Goal: Information Seeking & Learning: Learn about a topic

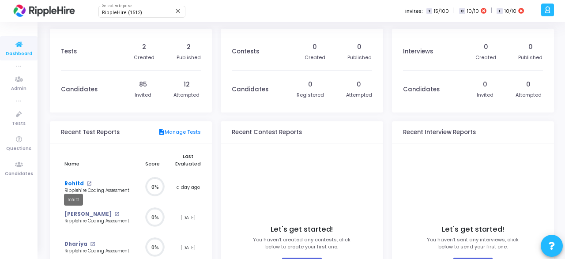
click at [68, 184] on link "Rohitd" at bounding box center [73, 184] width 19 height 8
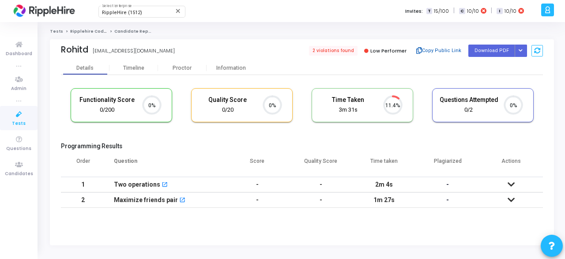
click at [441, 50] on button "Copy Public Link" at bounding box center [438, 50] width 51 height 13
click at [343, 12] on div "RippleHire (1512) Select Enterprise close Invites: T 15/100 | C 10/10 | I 10/10" at bounding box center [313, 11] width 450 height 22
click at [338, 51] on span "2 violations found" at bounding box center [332, 51] width 50 height 10
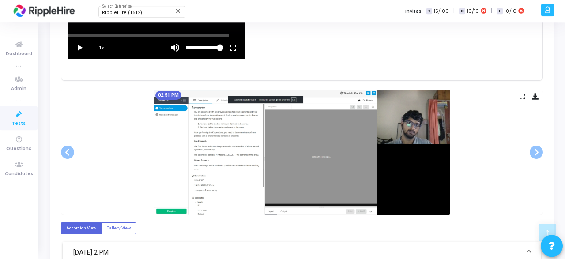
scroll to position [464, 0]
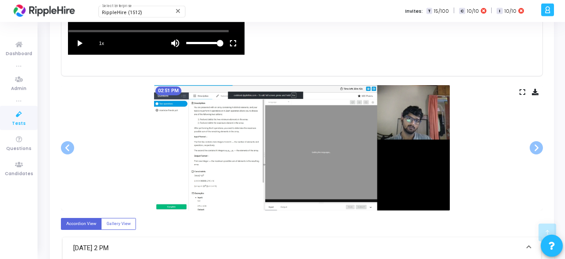
click at [271, 150] on img at bounding box center [302, 147] width 296 height 125
click at [535, 148] on span at bounding box center [536, 147] width 13 height 13
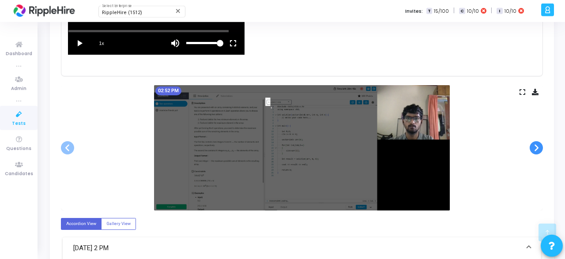
click at [535, 148] on span at bounding box center [536, 147] width 13 height 13
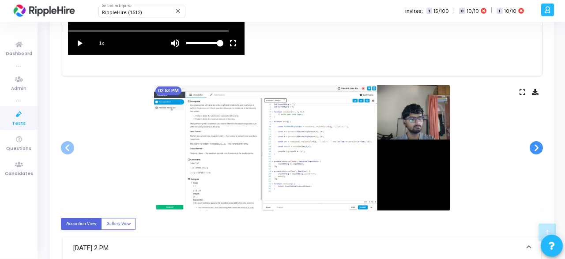
click at [535, 148] on span at bounding box center [536, 147] width 13 height 13
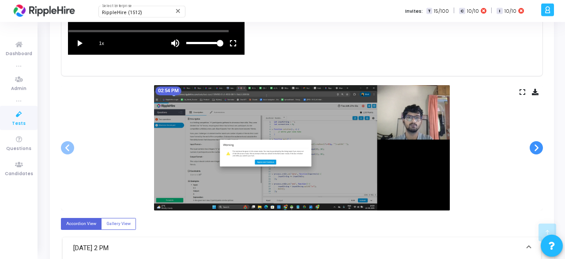
click at [535, 148] on span at bounding box center [536, 147] width 13 height 13
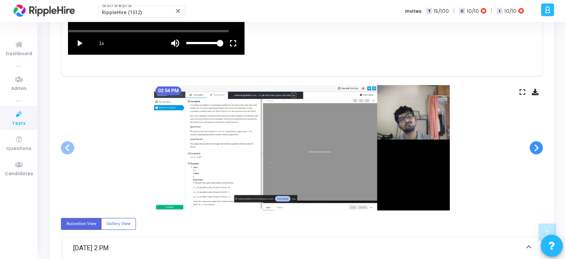
click at [535, 148] on span at bounding box center [536, 147] width 13 height 13
click at [537, 147] on span at bounding box center [536, 147] width 13 height 13
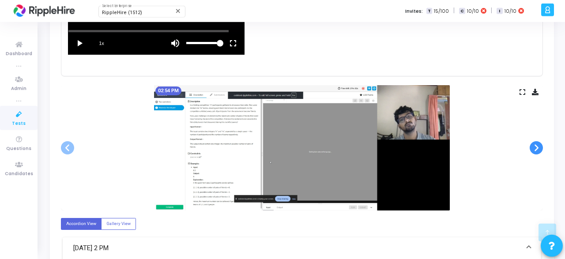
click at [537, 147] on span at bounding box center [536, 147] width 13 height 13
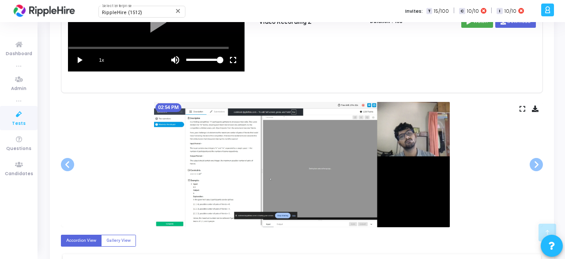
scroll to position [548, 0]
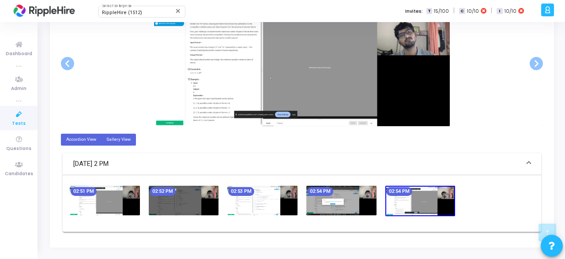
click at [126, 137] on label "Gallery View" at bounding box center [118, 140] width 35 height 12
click at [112, 137] on input "Gallery View" at bounding box center [109, 139] width 6 height 6
radio input "true"
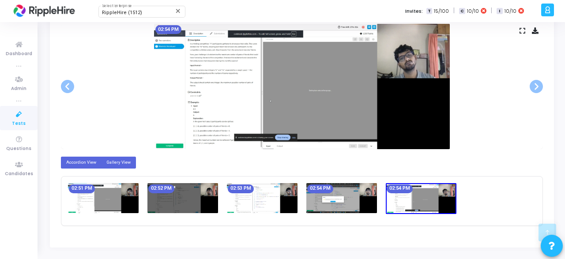
click at [84, 160] on label "Accordion View" at bounding box center [81, 163] width 41 height 12
click at [72, 160] on input "Accordion View" at bounding box center [69, 162] width 6 height 6
radio input "true"
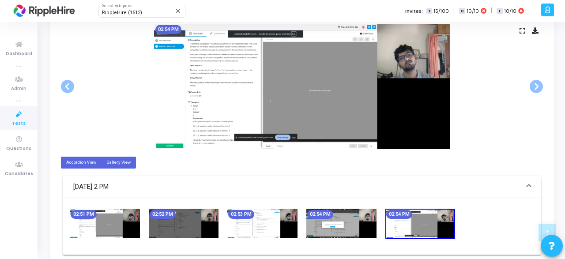
click at [121, 162] on label "Gallery View" at bounding box center [118, 163] width 35 height 12
click at [112, 162] on input "Gallery View" at bounding box center [109, 162] width 6 height 6
radio input "true"
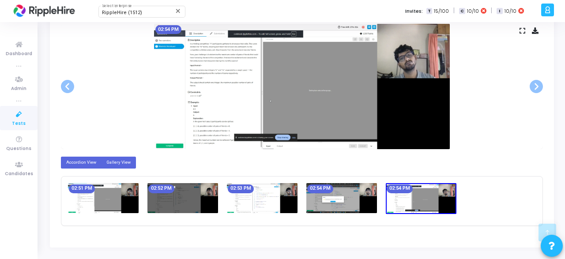
click at [95, 162] on label "Accordion View" at bounding box center [81, 163] width 41 height 12
click at [72, 162] on input "Accordion View" at bounding box center [69, 162] width 6 height 6
radio input "true"
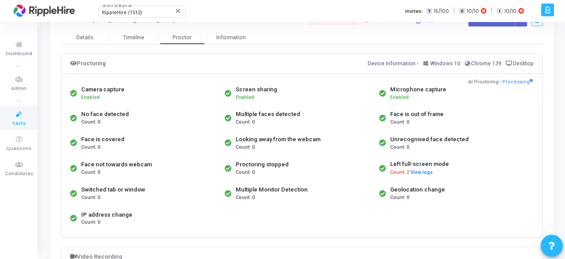
scroll to position [0, 0]
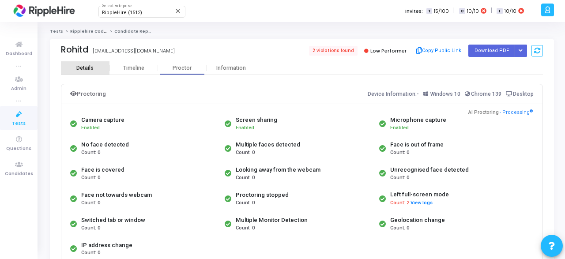
click at [83, 67] on div "Details" at bounding box center [84, 68] width 17 height 7
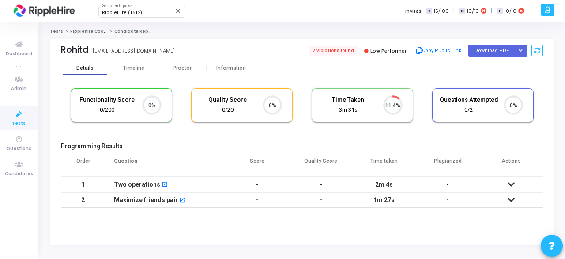
scroll to position [22, 26]
click at [511, 182] on icon at bounding box center [511, 184] width 7 height 6
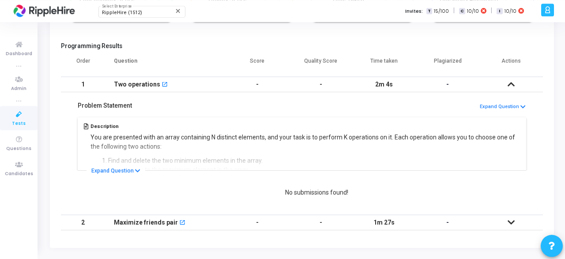
scroll to position [99, 0]
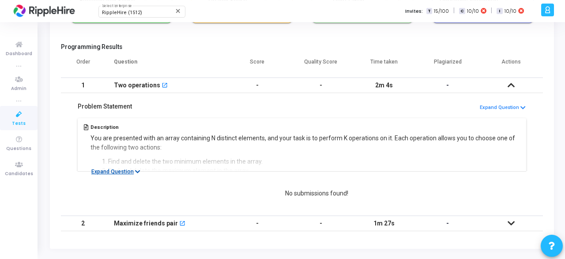
click at [128, 173] on button "Expand Question" at bounding box center [116, 171] width 59 height 9
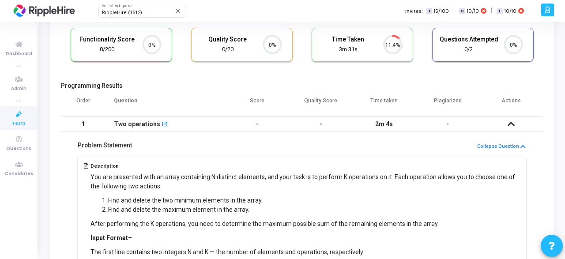
scroll to position [62, 0]
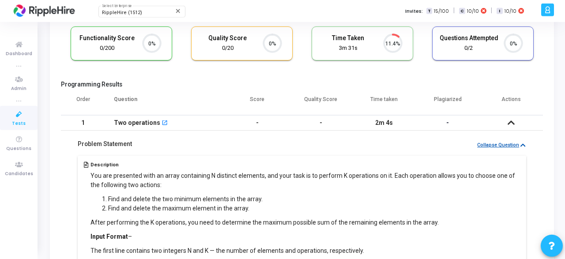
click at [520, 146] on button "Collapse Question" at bounding box center [501, 145] width 49 height 8
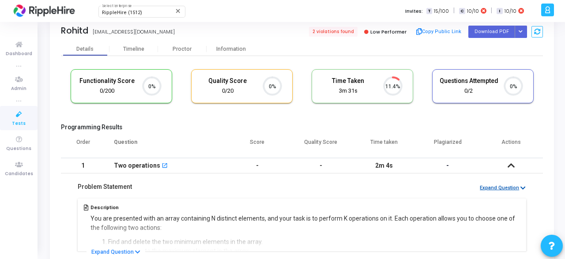
scroll to position [19, 0]
drag, startPoint x: 130, startPoint y: 127, endPoint x: 57, endPoint y: 129, distance: 73.3
click at [61, 129] on mat-tab-body "Functionality Score 0/200 0% Quality Score 0/20 0% Time Taken calculated once t…" at bounding box center [302, 186] width 482 height 260
copy h5 "Programming Results"
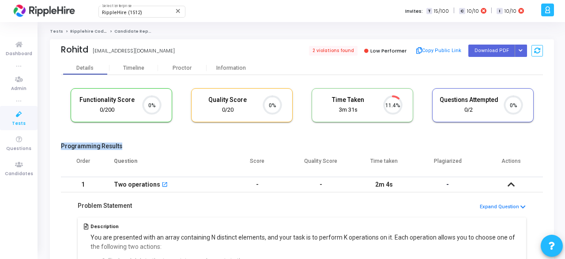
scroll to position [102, 0]
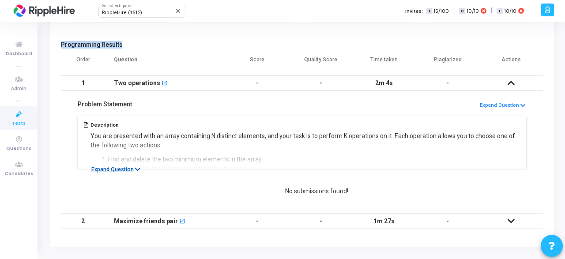
click at [137, 170] on icon at bounding box center [137, 170] width 5 height 6
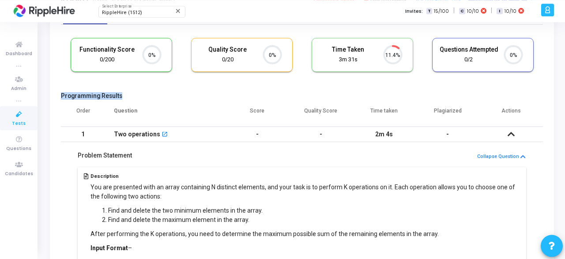
scroll to position [0, 0]
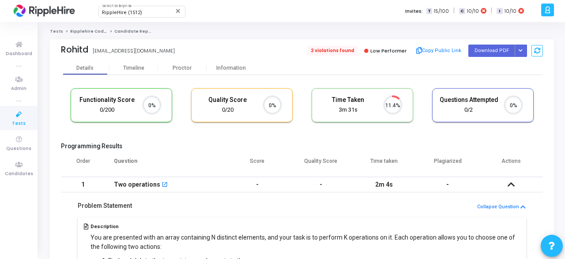
click at [338, 53] on span "2 violations found" at bounding box center [332, 51] width 50 height 10
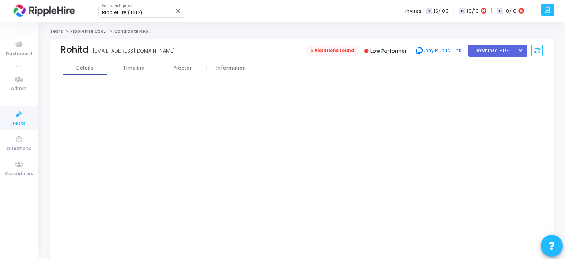
scroll to position [22, 26]
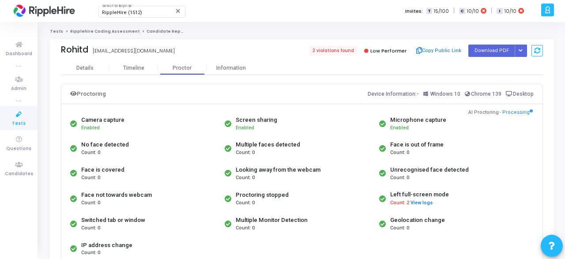
click at [87, 32] on link "Ripplehire Coding Assessment" at bounding box center [104, 31] width 69 height 5
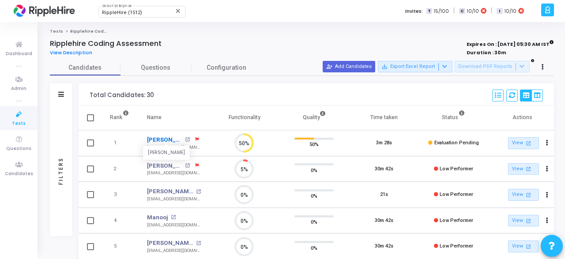
click at [152, 138] on link "Raj" at bounding box center [164, 140] width 35 height 9
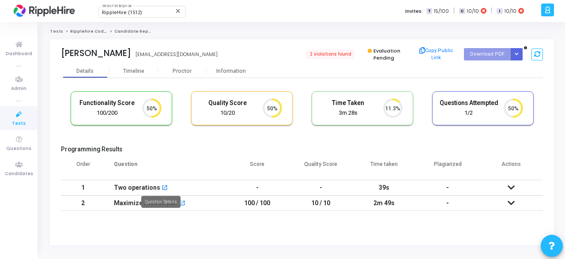
click at [162, 188] on mat-icon "open_in_new" at bounding box center [165, 188] width 6 height 6
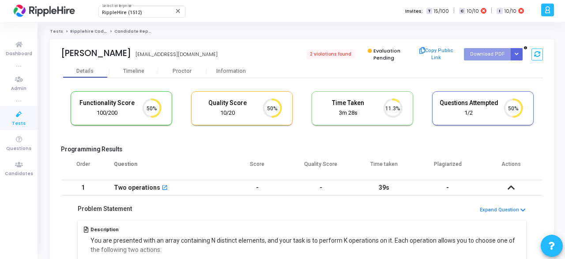
click at [511, 188] on icon at bounding box center [511, 188] width 7 height 6
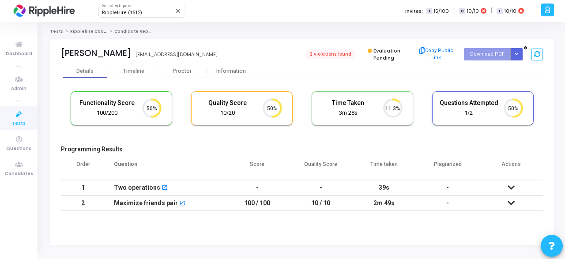
drag, startPoint x: 565, startPoint y: 98, endPoint x: 565, endPoint y: 123, distance: 24.3
click at [565, 123] on div "Tests Ripplehire Coding Assessment Candidate Report Raj rajjkadm58@yopmail.com …" at bounding box center [302, 141] width 526 height 224
click at [513, 200] on icon at bounding box center [511, 203] width 7 height 6
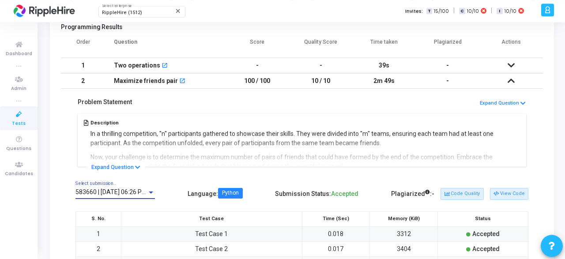
click at [152, 192] on div at bounding box center [151, 193] width 4 height 2
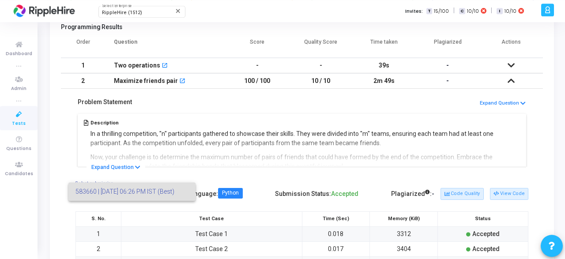
click at [209, 180] on div at bounding box center [282, 129] width 565 height 259
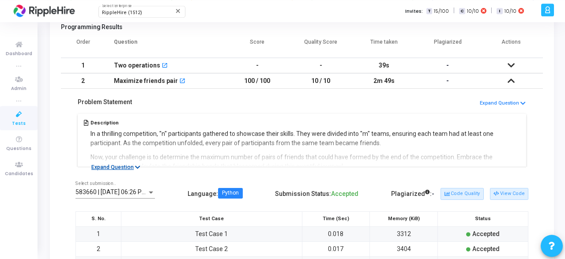
click at [125, 168] on button "Expand Question" at bounding box center [116, 167] width 59 height 9
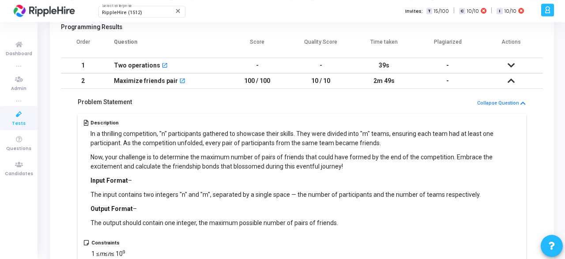
click at [520, 95] on div "Problem Statement Collapse Question Description In a thrilling competition, "n"…" at bounding box center [302, 257] width 482 height 336
click at [522, 101] on icon at bounding box center [522, 104] width 5 height 6
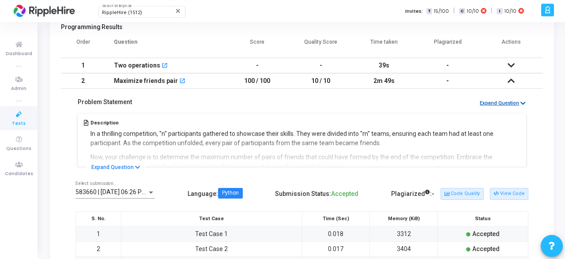
click at [513, 102] on button "Expand Question" at bounding box center [502, 103] width 47 height 8
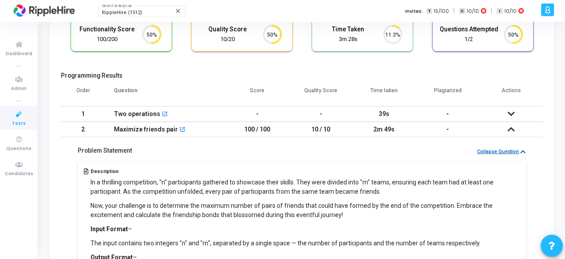
scroll to position [73, 0]
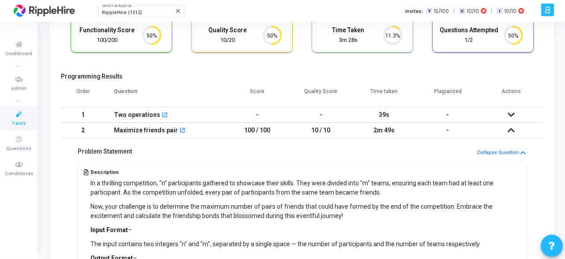
click at [508, 130] on icon at bounding box center [511, 130] width 7 height 6
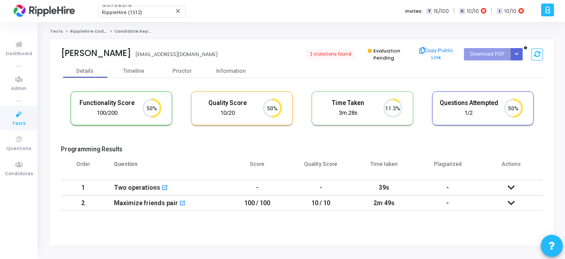
click at [215, 239] on kt-portlet-body "Details Timeline Proctor Information Functionality Score 100/200 50% Quality Sc…" at bounding box center [302, 154] width 504 height 181
click at [224, 237] on kt-portlet-body "Details Timeline Proctor Information Functionality Score 100/200 50% Quality Sc…" at bounding box center [302, 154] width 504 height 181
click at [200, 231] on kt-portlet-body "Details Timeline Proctor Information Functionality Score 100/200 50% Quality Sc…" at bounding box center [302, 154] width 504 height 181
drag, startPoint x: 430, startPoint y: 165, endPoint x: 464, endPoint y: 162, distance: 34.5
click at [464, 162] on th "Plagiarized" at bounding box center [448, 167] width 64 height 25
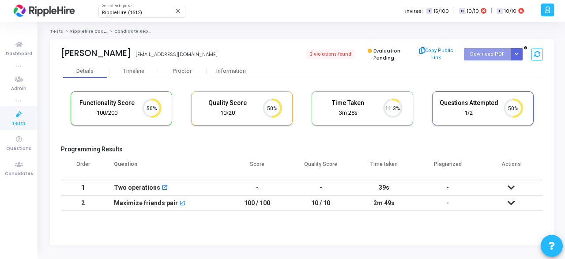
copy th "Plagiarized"
click at [227, 228] on kt-portlet-body "Details Timeline Proctor Information Functionality Score 100/200 50% Quality Sc…" at bounding box center [302, 154] width 504 height 181
click at [512, 201] on icon at bounding box center [511, 203] width 7 height 6
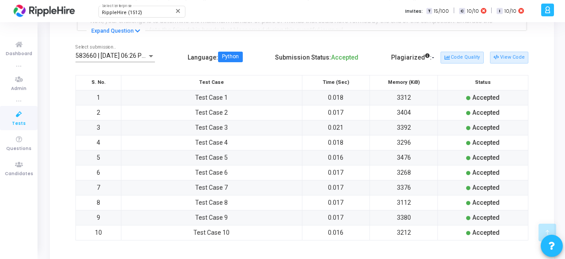
scroll to position [258, 0]
click at [465, 57] on button "Code Quality" at bounding box center [462, 57] width 43 height 11
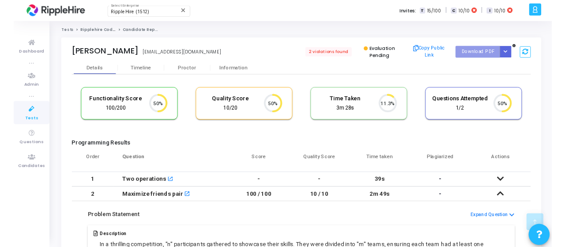
scroll to position [22, 26]
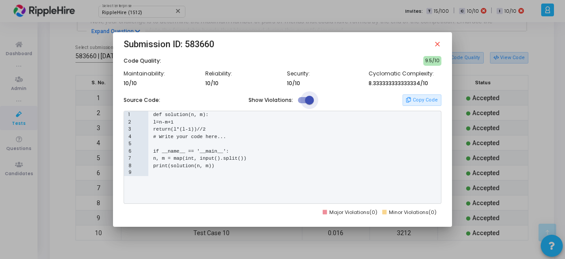
click at [311, 101] on span at bounding box center [309, 100] width 9 height 9
click at [302, 103] on input "checkbox" at bounding box center [302, 103] width 0 height 0
click at [303, 100] on span at bounding box center [302, 100] width 9 height 9
click at [302, 103] on input "checkbox" at bounding box center [302, 103] width 0 height 0
checkbox input "true"
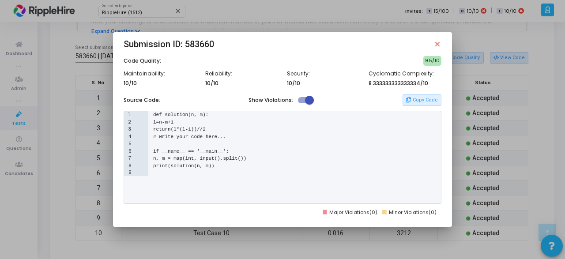
scroll to position [0, 0]
drag, startPoint x: 369, startPoint y: 72, endPoint x: 431, endPoint y: 73, distance: 62.2
click at [431, 73] on h6 "Cyclomatic Complexity:" at bounding box center [405, 74] width 73 height 7
copy h6 "Cyclomatic Complexity"
drag, startPoint x: 122, startPoint y: 61, endPoint x: 431, endPoint y: 84, distance: 309.9
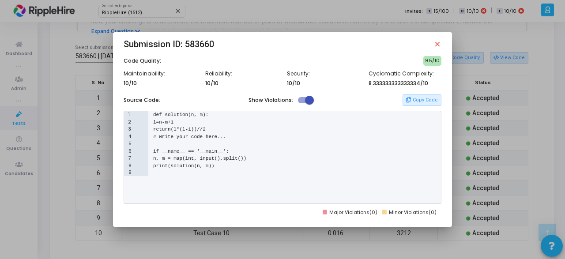
click at [431, 84] on mat-dialog-content "Code Quality: 9.5/10 Maintainability: 10/10 Reliability: 10/10 Security: 10/10 …" at bounding box center [282, 136] width 339 height 160
copy div "Code Quality: 9.5/10 Maintainability: 10/10 Reliability: 10/10 Security: 10/10 …"
click at [330, 59] on div "Code Quality: 9.5/10" at bounding box center [283, 60] width 318 height 9
click at [124, 74] on h6 "Maintainability:" at bounding box center [160, 74] width 73 height 7
click at [437, 45] on mat-icon "close" at bounding box center [437, 44] width 8 height 8
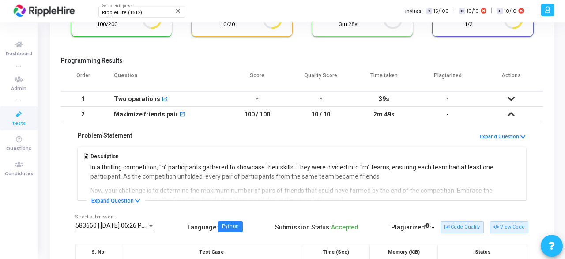
scroll to position [81, 0]
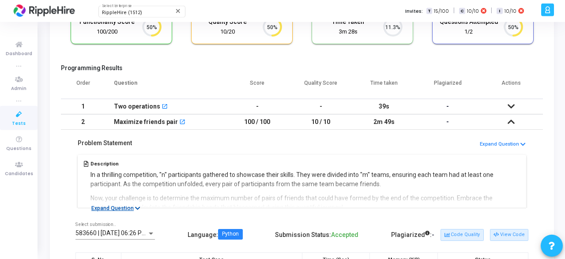
click at [136, 209] on icon at bounding box center [137, 209] width 5 height 6
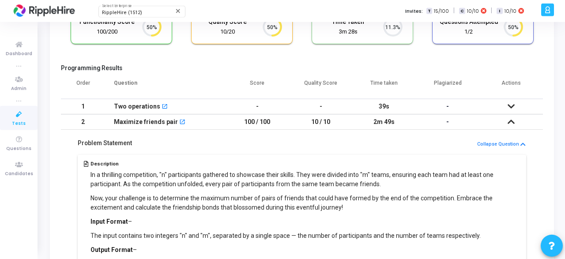
click at [512, 121] on icon at bounding box center [511, 122] width 7 height 6
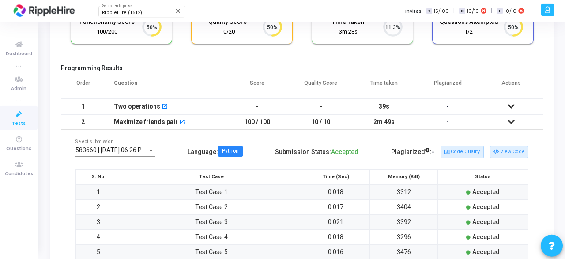
scroll to position [0, 0]
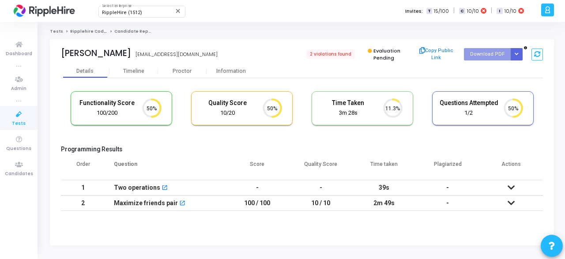
click at [456, 143] on cj-candidate-results "Functionality Score 100/200 50% Quality Score 10/20 50% Time Taken calculated o…" at bounding box center [302, 151] width 482 height 129
click at [501, 81] on div "Functionality Score 100/200 50% Quality Score 10/20 50% Time Taken calculated o…" at bounding box center [302, 147] width 482 height 138
click at [498, 228] on kt-portlet-body "Details Timeline Proctor Information Functionality Score 100/200 50% Quality Sc…" at bounding box center [302, 154] width 504 height 181
click at [513, 203] on icon at bounding box center [511, 203] width 7 height 6
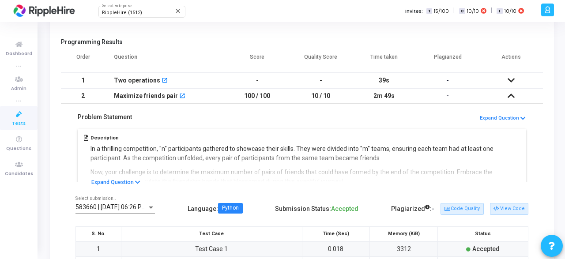
scroll to position [106, 0]
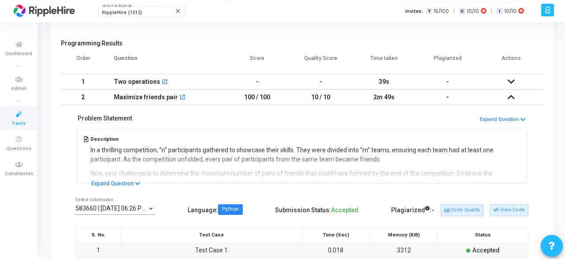
click at [544, 122] on kt-portlet-body "Details Timeline Proctor Information Functionality Score 100/200 50% Quality Sc…" at bounding box center [302, 195] width 504 height 472
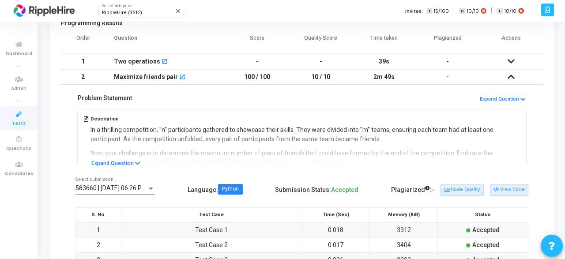
scroll to position [126, 0]
drag, startPoint x: 77, startPoint y: 95, endPoint x: 143, endPoint y: 98, distance: 65.4
click at [143, 98] on div "Problem Statement Expand Question" at bounding box center [301, 101] width 453 height 13
copy h5 "Problem Statement"
click at [545, 127] on kt-portlet-body "Details Timeline Proctor Information Functionality Score 100/200 50% Quality Sc…" at bounding box center [302, 175] width 504 height 472
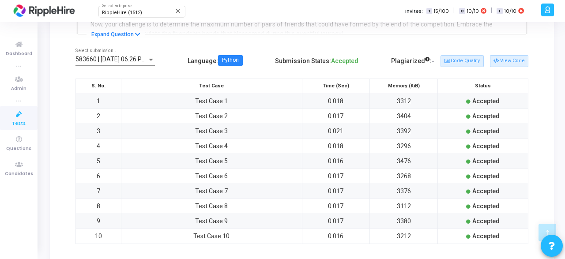
scroll to position [256, 0]
click at [134, 59] on span "583660 | 22 Aug, 2025 06:26 PM IST (Best)" at bounding box center [125, 58] width 101 height 7
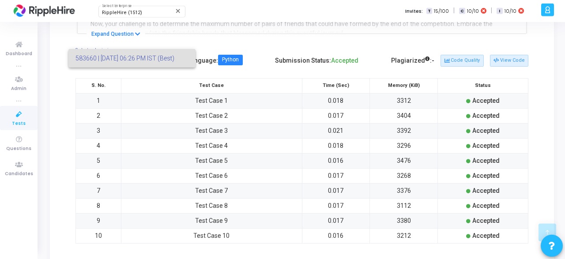
click at [55, 66] on div at bounding box center [282, 129] width 565 height 259
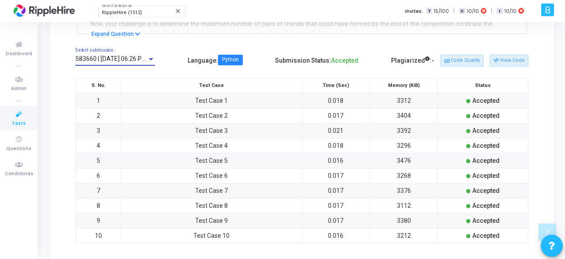
click at [151, 59] on div at bounding box center [151, 59] width 4 height 2
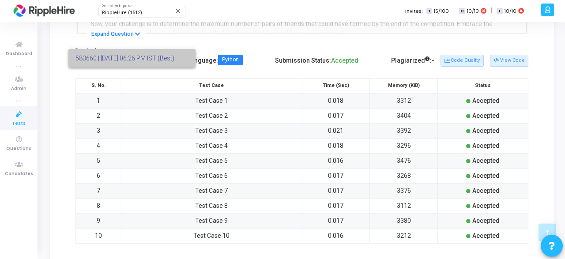
click at [151, 59] on span "583660 | 22 Aug, 2025 06:26 PM IST (Best)" at bounding box center [131, 58] width 113 height 19
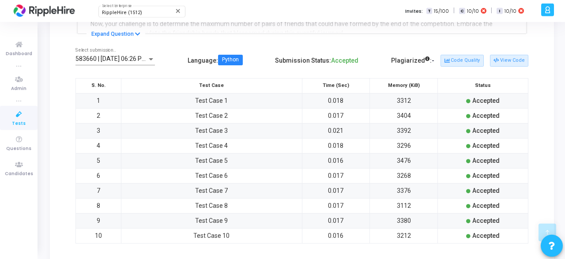
click at [518, 41] on div "583660 | 22 Aug, 2025 06:26 PM IST (Best) Select submission.. Language : Python…" at bounding box center [302, 150] width 482 height 225
drag, startPoint x: 277, startPoint y: 59, endPoint x: 332, endPoint y: 59, distance: 54.7
click at [332, 59] on div "583660 | 22 Aug, 2025 06:26 PM IST (Best) Select submission.. Language : Python…" at bounding box center [301, 60] width 453 height 25
copy div "Submission Status"
click at [520, 38] on div "583660 | 22 Aug, 2025 06:26 PM IST (Best) Select submission.. Language : Python…" at bounding box center [302, 150] width 482 height 225
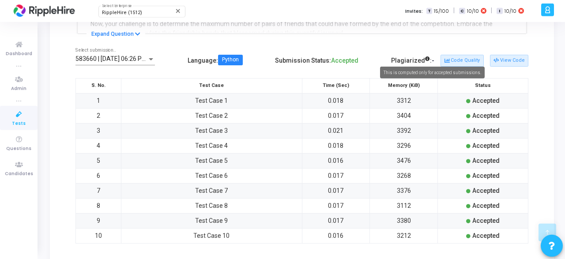
drag, startPoint x: 393, startPoint y: 61, endPoint x: 429, endPoint y: 60, distance: 35.8
click at [429, 60] on div "583660 | 22 Aug, 2025 06:26 PM IST (Best) Select submission.. Language : Python…" at bounding box center [301, 60] width 453 height 25
copy div "Plagiarized"
click at [544, 64] on kt-portlet-body "Details Timeline Proctor Information Functionality Score 100/200 50% Quality Sc…" at bounding box center [302, 45] width 504 height 472
click at [408, 59] on div "Plagiarized : -" at bounding box center [412, 60] width 43 height 15
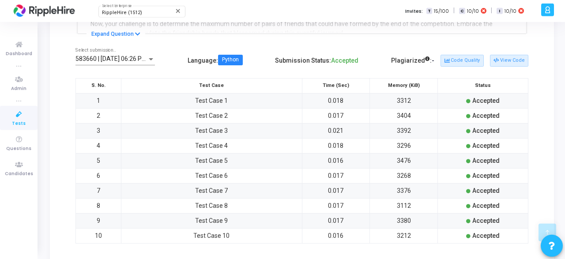
click at [408, 59] on div "Plagiarized : -" at bounding box center [412, 60] width 43 height 15
copy div "Plagiarized"
click at [465, 62] on button "Code Quality" at bounding box center [462, 60] width 43 height 11
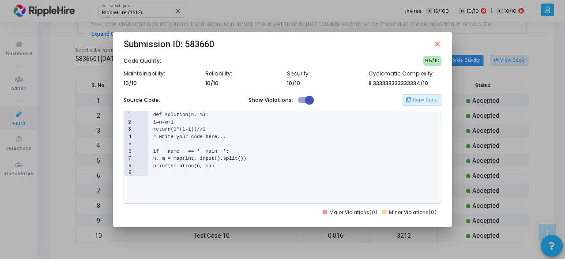
scroll to position [22, 26]
click at [437, 45] on mat-icon "close" at bounding box center [437, 44] width 8 height 8
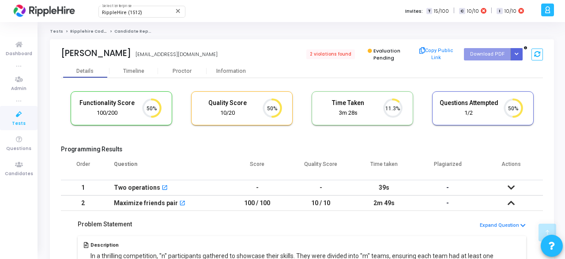
scroll to position [256, 0]
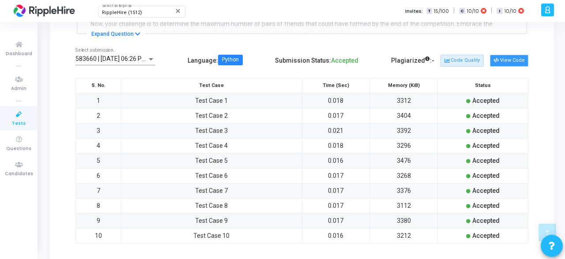
click at [513, 60] on button "View Code" at bounding box center [509, 60] width 38 height 11
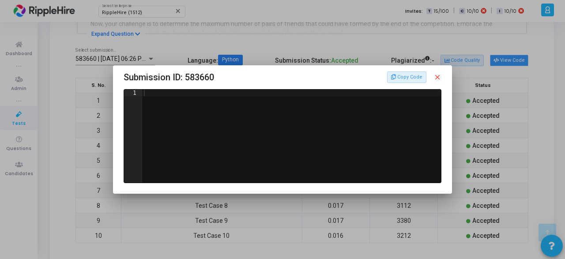
scroll to position [22, 26]
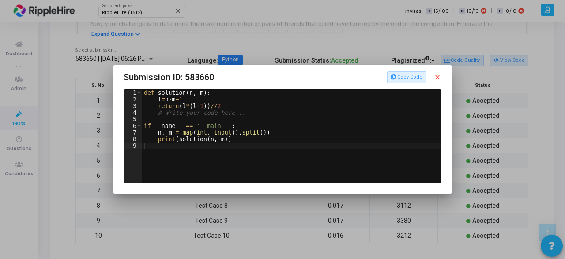
click at [438, 77] on mat-icon "close" at bounding box center [437, 77] width 8 height 8
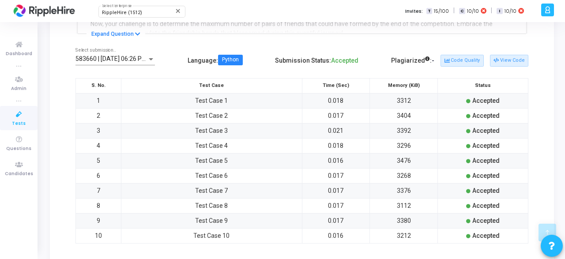
click at [536, 68] on div "583660 | 22 Aug, 2025 06:26 PM IST (Best) Select submission.. Language : Python…" at bounding box center [302, 150] width 482 height 225
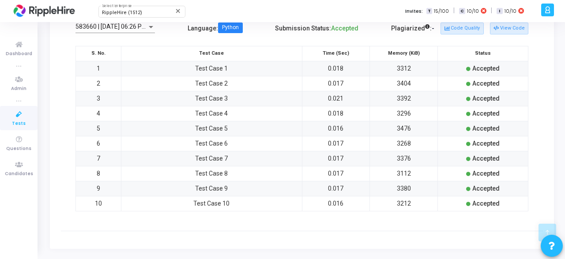
click at [476, 219] on div "583660 | 22 Aug, 2025 06:26 PM IST (Best) Select submission.. Language : Python…" at bounding box center [302, 118] width 482 height 225
click at [474, 239] on kt-portlet-body "Details Timeline Proctor Information Functionality Score 100/200 50% Quality Sc…" at bounding box center [302, 13] width 504 height 472
click at [456, 235] on kt-portlet-body "Details Timeline Proctor Information Functionality Score 100/200 50% Quality Sc…" at bounding box center [302, 13] width 504 height 472
click at [513, 230] on div "Order Question Score Quality Score Time taken Plagiarized Actions 1 Two operati…" at bounding box center [302, 52] width 482 height 369
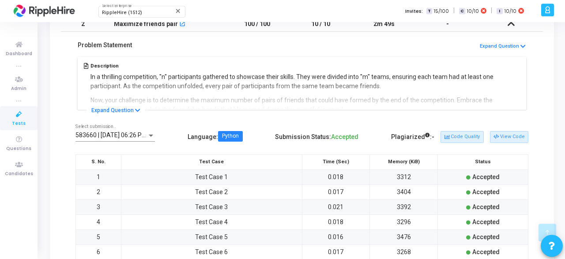
scroll to position [171, 0]
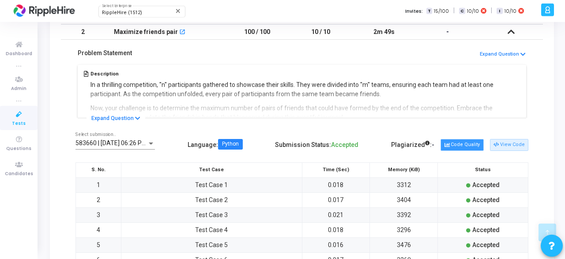
click at [467, 143] on button "Code Quality" at bounding box center [462, 144] width 43 height 11
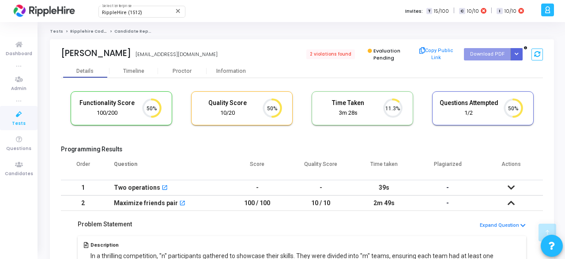
scroll to position [22, 26]
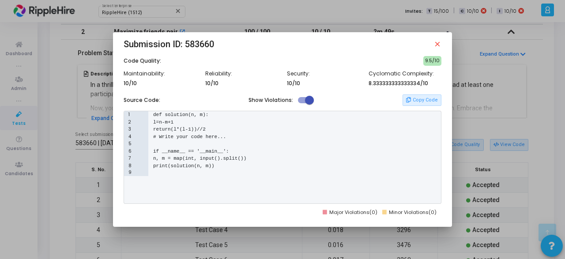
drag, startPoint x: 123, startPoint y: 75, endPoint x: 165, endPoint y: 75, distance: 41.5
click at [165, 75] on div "Maintainability: 10/10" at bounding box center [160, 82] width 82 height 22
copy h6 "Maintainability:"
click at [438, 80] on p "8.333333333333334/10" at bounding box center [405, 83] width 73 height 8
click at [219, 73] on h6 "Reliability:" at bounding box center [241, 74] width 73 height 7
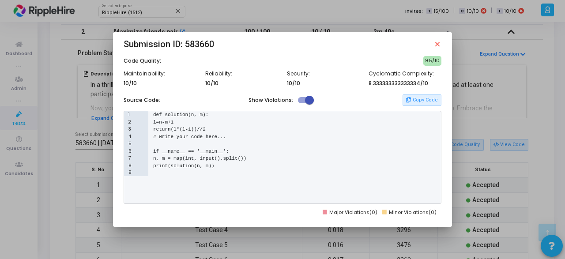
click at [219, 73] on h6 "Reliability:" at bounding box center [241, 74] width 73 height 7
copy h6 "Reliability"
click at [446, 75] on mat-dialog-content "Code Quality: 9.5/10 Maintainability: 10/10 Reliability: 10/10 Security: 10/10 …" at bounding box center [282, 136] width 339 height 160
click at [297, 75] on h6 "Security:" at bounding box center [323, 74] width 73 height 7
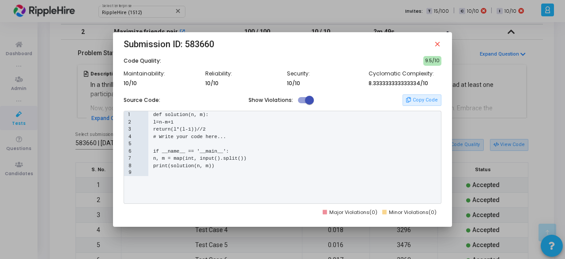
click at [445, 87] on div "Cyclomatic Complexity: 8.333333333333334/10" at bounding box center [405, 82] width 82 height 22
drag, startPoint x: 369, startPoint y: 74, endPoint x: 431, endPoint y: 74, distance: 61.8
click at [431, 74] on h6 "Cyclomatic Complexity:" at bounding box center [405, 74] width 73 height 7
click at [451, 118] on mat-dialog-content "Code Quality: 9.5/10 Maintainability: 10/10 Reliability: 10/10 Security: 10/10 …" at bounding box center [282, 136] width 339 height 160
click at [309, 100] on span at bounding box center [309, 100] width 9 height 9
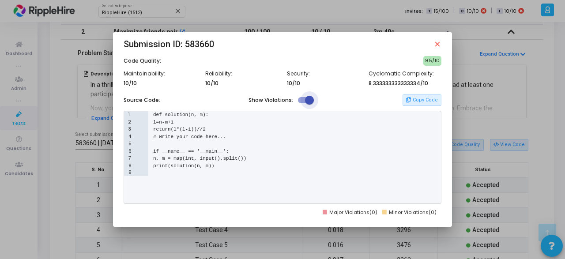
click at [302, 103] on input "checkbox" at bounding box center [302, 103] width 0 height 0
click at [303, 101] on span at bounding box center [302, 100] width 9 height 9
click at [302, 103] on input "checkbox" at bounding box center [302, 103] width 0 height 0
checkbox input "true"
click at [447, 147] on mat-dialog-content "Code Quality: 9.5/10 Maintainability: 10/10 Reliability: 10/10 Security: 10/10 …" at bounding box center [282, 136] width 339 height 160
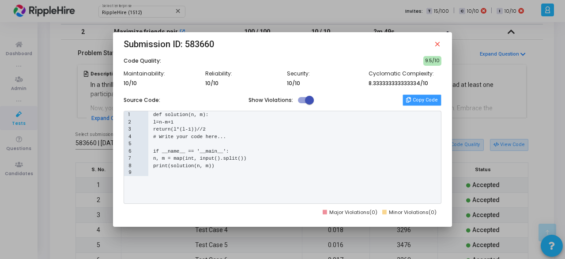
click at [424, 98] on button "Copy Code" at bounding box center [422, 99] width 39 height 11
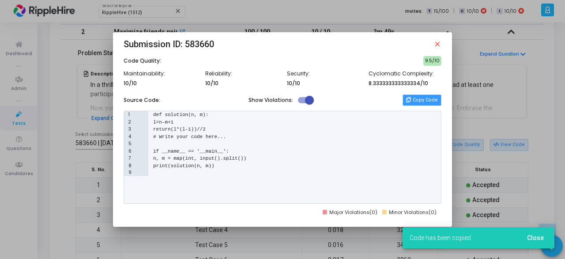
scroll to position [74, 0]
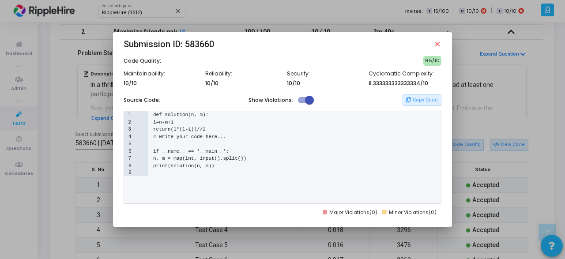
click at [433, 176] on div "9" at bounding box center [282, 173] width 317 height 7
click at [435, 218] on mat-dialog-container "Submission ID: 583660 close Code Quality: 9.5/10 Maintainability: 10/10 Reliabi…" at bounding box center [282, 129] width 339 height 194
click at [440, 186] on div "1 def solution(n, m): 2 l=n-m+1 3 return(l*(l-1))//2 4 # Write your code here..…" at bounding box center [283, 157] width 318 height 93
drag, startPoint x: 329, startPoint y: 212, endPoint x: 437, endPoint y: 169, distance: 116.5
click at [437, 169] on mat-dialog-content "Code Quality: 9.5/10 Maintainability: 10/10 Reliability: 10/10 Security: 10/10 …" at bounding box center [282, 136] width 339 height 160
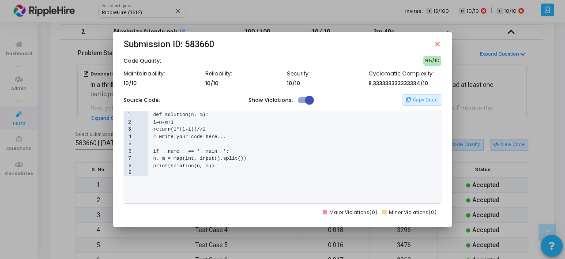
click at [439, 48] on mat-icon "close" at bounding box center [437, 44] width 8 height 8
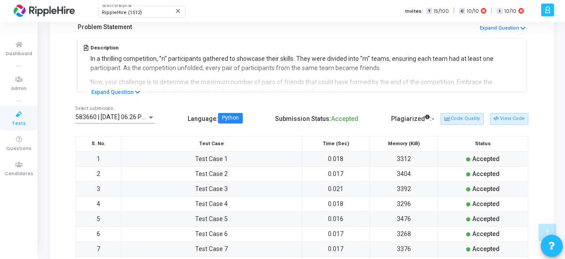
scroll to position [204, 0]
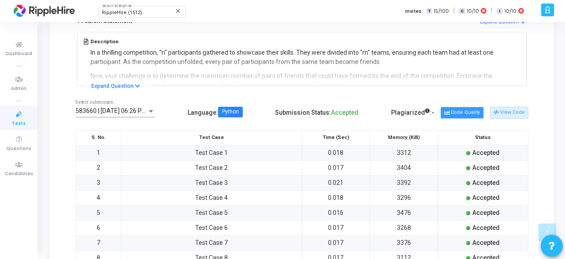
click at [460, 116] on button "Code Quality" at bounding box center [462, 112] width 43 height 11
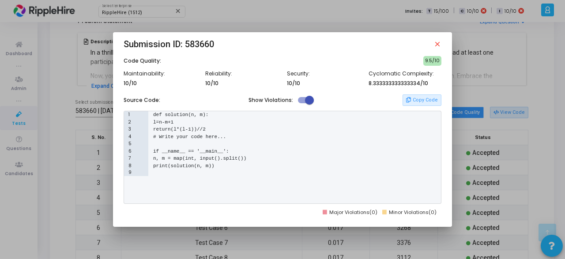
scroll to position [22, 26]
drag, startPoint x: 428, startPoint y: 85, endPoint x: 119, endPoint y: 76, distance: 309.6
click at [119, 76] on mat-dialog-content "Code Quality: 9.5/10 Maintainability: 10/10 Reliability: 10/10 Security: 10/10 …" at bounding box center [282, 136] width 339 height 160
click at [436, 45] on mat-icon "close" at bounding box center [437, 44] width 8 height 8
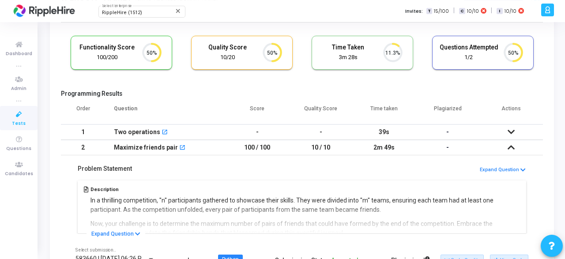
scroll to position [0, 0]
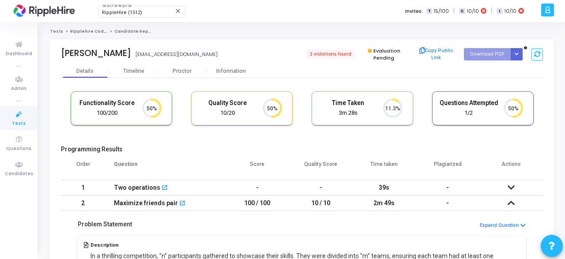
click at [513, 203] on icon at bounding box center [511, 203] width 7 height 6
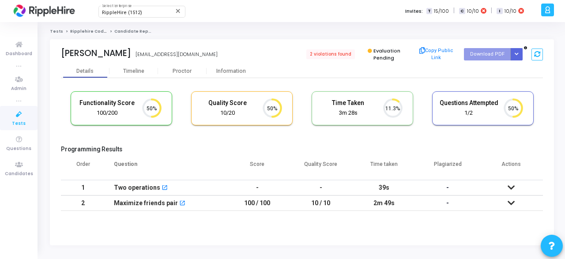
click at [513, 190] on icon at bounding box center [511, 188] width 7 height 6
